Goal: Task Accomplishment & Management: Complete application form

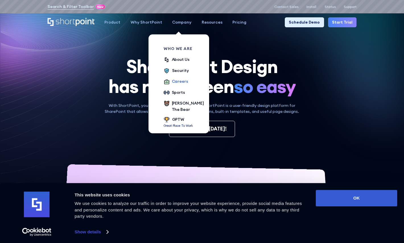
click at [175, 81] on div "Careers" at bounding box center [180, 81] width 16 height 6
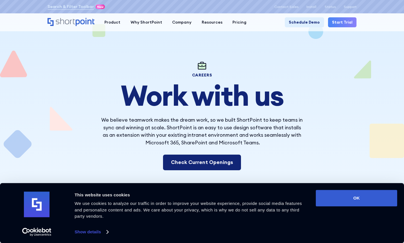
click at [173, 163] on link "Check Current Openings" at bounding box center [202, 163] width 78 height 16
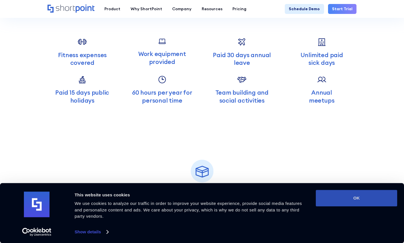
click at [365, 199] on button "OK" at bounding box center [356, 198] width 81 height 16
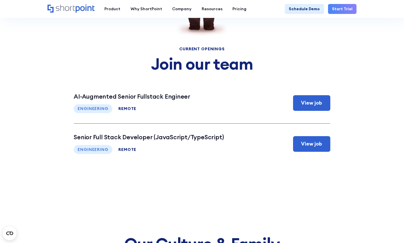
scroll to position [2067, 0]
